Goal: Transaction & Acquisition: Purchase product/service

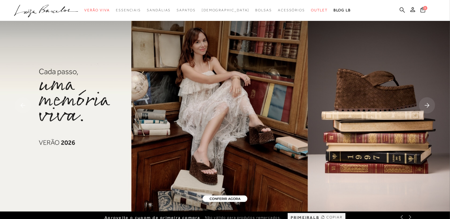
click at [402, 9] on icon at bounding box center [402, 10] width 5 height 6
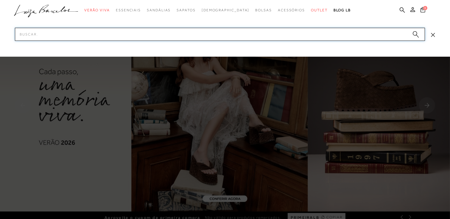
click at [365, 32] on input "Pesquisar" at bounding box center [220, 34] width 410 height 13
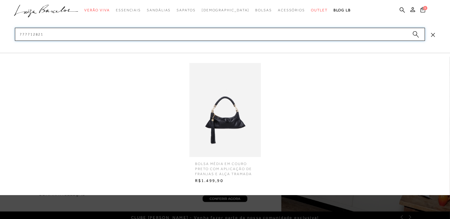
type input "777712821"
click at [247, 115] on img at bounding box center [224, 110] width 71 height 94
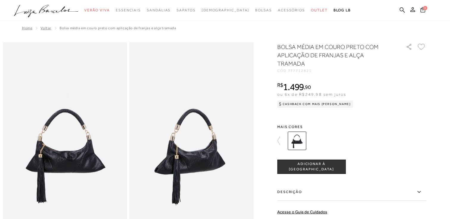
click at [424, 132] on div at bounding box center [355, 141] width 138 height 22
click at [411, 91] on div "R$ 1.499 , 90 ou 6x de R$249,98 sem juros Cashback com Mais [PERSON_NAME] R$ 1.…" at bounding box center [351, 94] width 149 height 24
click at [402, 10] on icon at bounding box center [402, 10] width 5 height 6
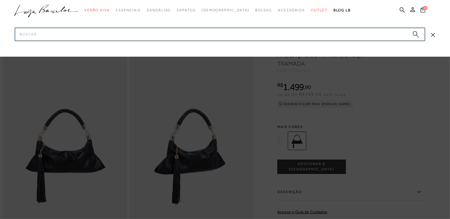
click at [378, 34] on input "Pesquisar" at bounding box center [220, 34] width 410 height 13
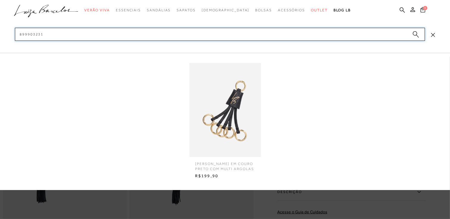
type input "899903231"
click at [241, 77] on img at bounding box center [224, 110] width 71 height 94
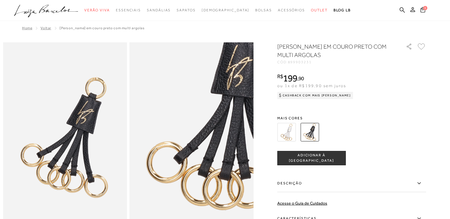
click at [289, 129] on img at bounding box center [286, 132] width 18 height 18
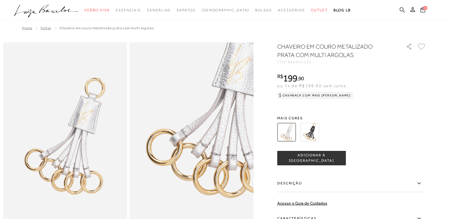
click at [401, 10] on icon at bounding box center [402, 10] width 5 height 6
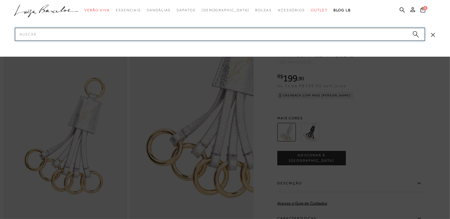
click at [384, 34] on input "Pesquisar" at bounding box center [220, 34] width 410 height 13
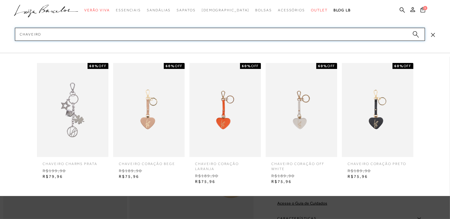
type input "chaveiros"
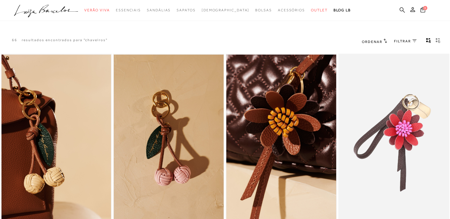
click at [401, 8] on icon at bounding box center [402, 10] width 5 height 6
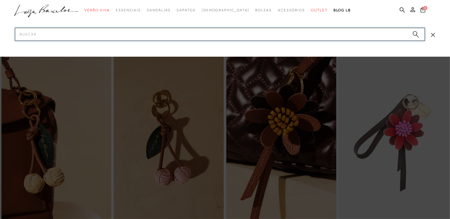
click at [372, 34] on input "Pesquisar" at bounding box center [220, 34] width 410 height 13
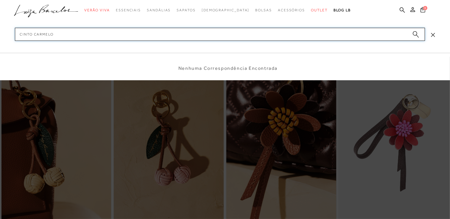
type input "cinto carmelo"
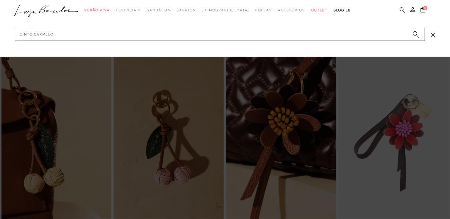
click at [415, 32] on circle "submit" at bounding box center [415, 33] width 4 height 4
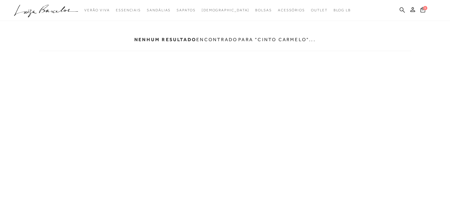
click at [400, 9] on icon at bounding box center [402, 10] width 5 height 6
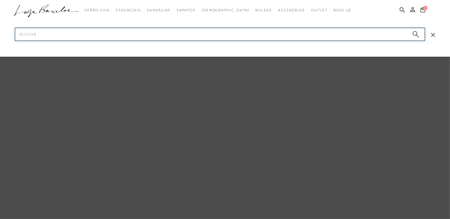
click at [346, 35] on input "Pesquisar" at bounding box center [220, 34] width 410 height 13
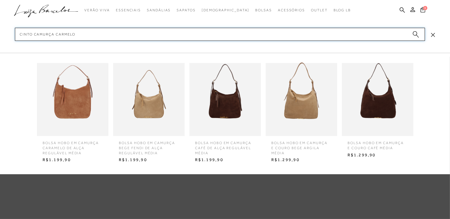
type input "cinto camurça carmelo"
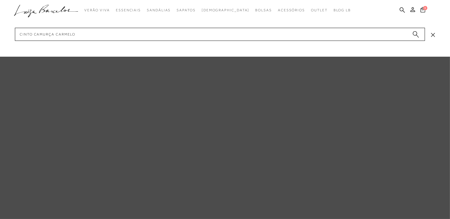
click at [414, 32] on circle "submit" at bounding box center [415, 33] width 4 height 4
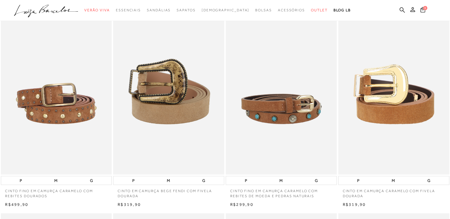
scroll to position [262, 0]
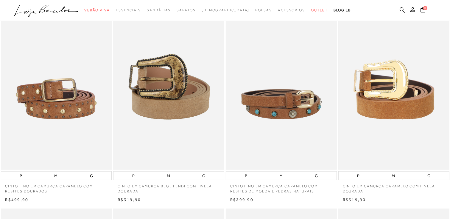
click at [415, 107] on img at bounding box center [394, 86] width 110 height 165
